Goal: Task Accomplishment & Management: Use online tool/utility

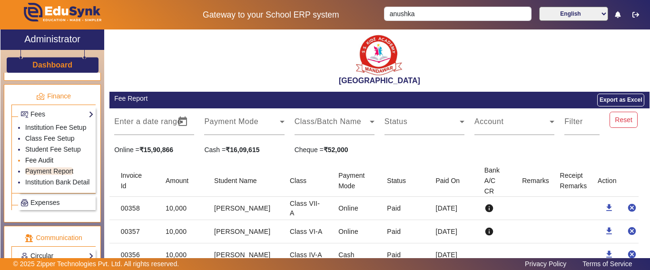
click at [45, 164] on link "Fee Audit" at bounding box center [39, 161] width 28 height 8
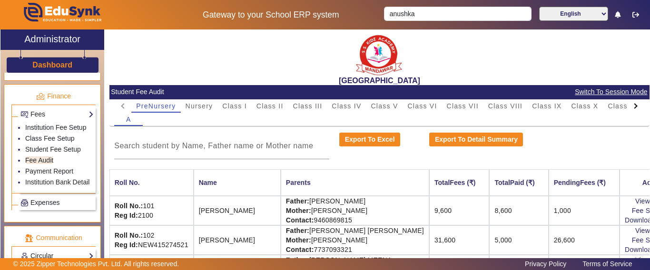
drag, startPoint x: 209, startPoint y: 107, endPoint x: 213, endPoint y: 112, distance: 6.8
click at [209, 107] on span "Nursery" at bounding box center [200, 106] width 28 height 7
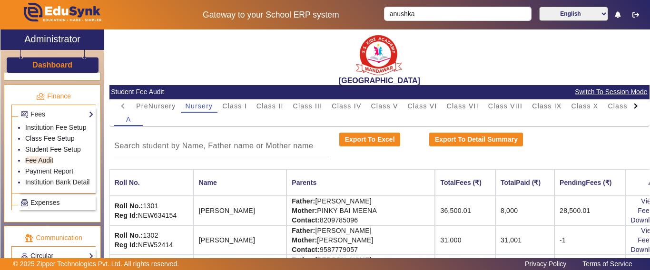
click at [633, 107] on div at bounding box center [635, 105] width 5 height 5
click at [627, 107] on mat-tab-header "PreNursery Nursery Class I Class II Class III Class IV Class V Class VI Class V…" at bounding box center [379, 106] width 530 height 13
click at [627, 108] on mat-tab-header "PreNursery Nursery Class I Class II Class III Class IV Class V Class VI Class V…" at bounding box center [379, 106] width 530 height 13
click at [569, 106] on span "L.K.G." at bounding box center [570, 106] width 22 height 7
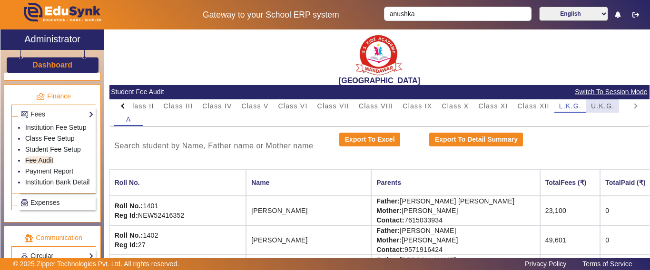
click at [603, 108] on span "U.K.G." at bounding box center [603, 106] width 24 height 7
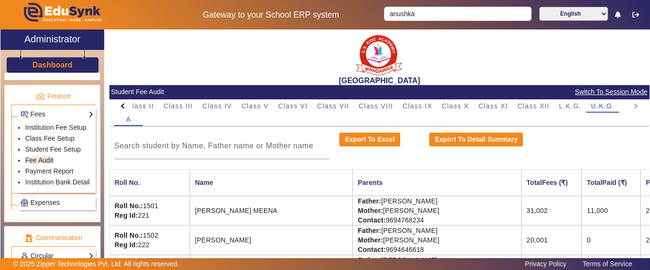
click at [122, 107] on div at bounding box center [123, 105] width 5 height 5
click at [122, 107] on mat-tab-header "PreNursery Nursery Class I Class II Class III Class IV Class V Class VI Class V…" at bounding box center [379, 106] width 530 height 13
click at [244, 105] on span "Class I" at bounding box center [234, 106] width 25 height 7
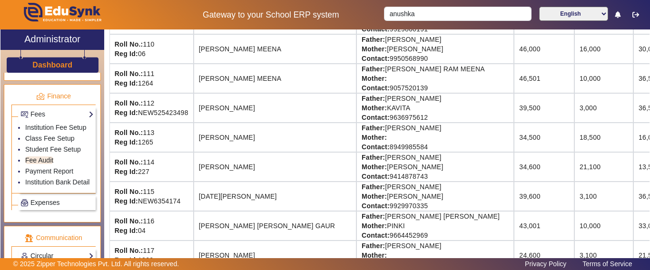
scroll to position [429, 0]
drag, startPoint x: 542, startPoint y: 80, endPoint x: 520, endPoint y: 80, distance: 21.9
click at [575, 80] on td "10,000" at bounding box center [604, 78] width 59 height 30
click at [575, 83] on td "10,000" at bounding box center [604, 78] width 59 height 30
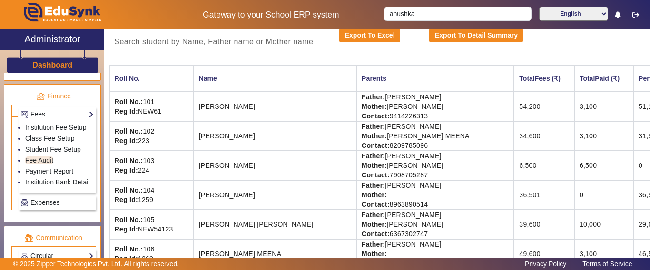
scroll to position [0, 0]
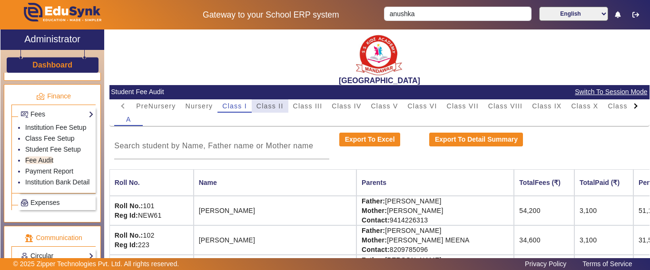
drag, startPoint x: 268, startPoint y: 100, endPoint x: 269, endPoint y: 106, distance: 5.3
click at [270, 105] on span "Class II" at bounding box center [270, 106] width 27 height 13
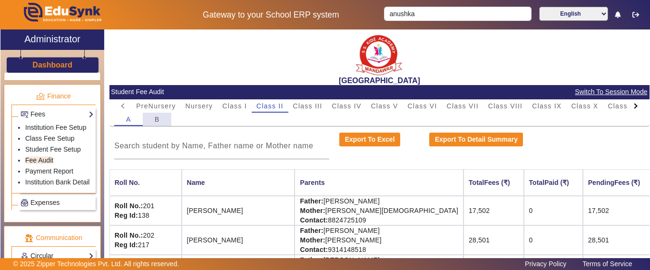
click at [154, 120] on div "B" at bounding box center [157, 119] width 29 height 13
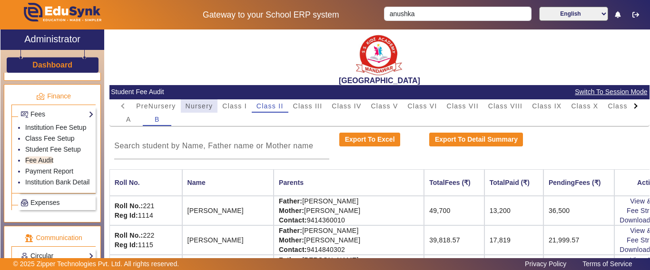
click at [206, 107] on span "Nursery" at bounding box center [200, 106] width 28 height 7
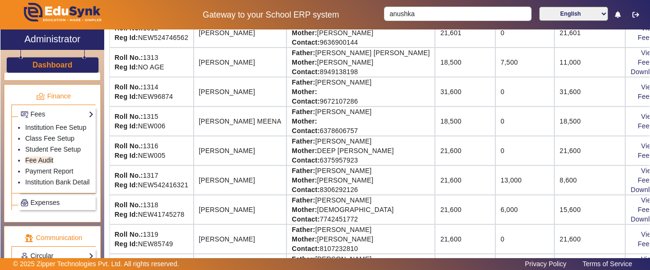
scroll to position [523, 0]
